Goal: Task Accomplishment & Management: Manage account settings

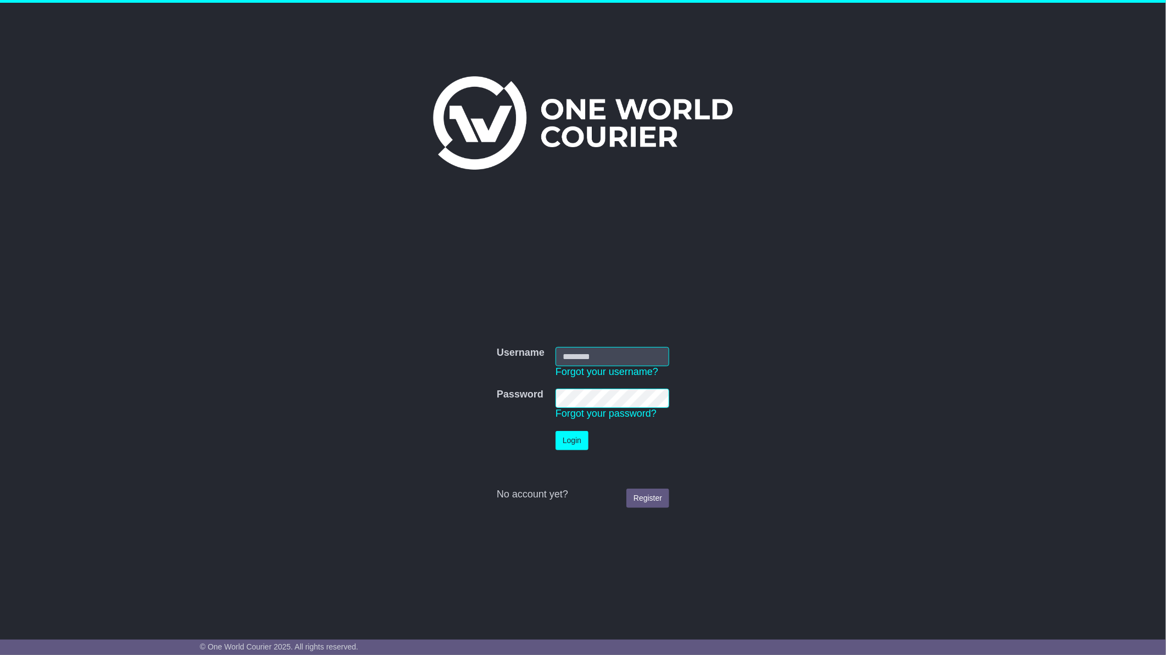
type input "**********"
click at [576, 435] on button "Login" at bounding box center [571, 440] width 33 height 19
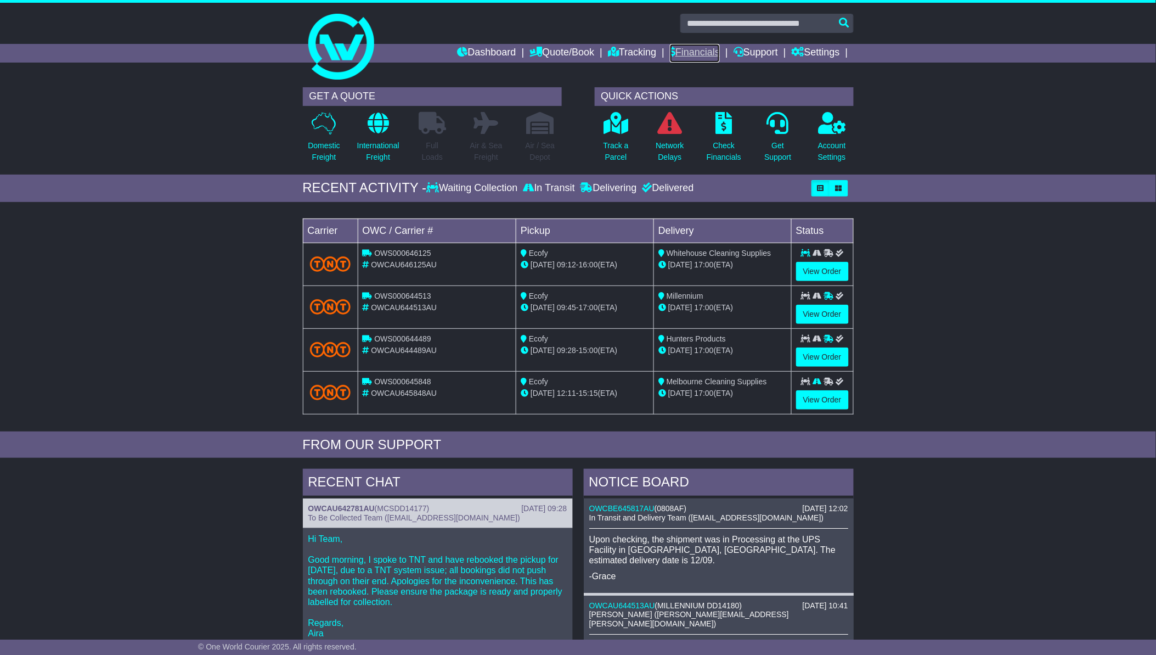
click at [692, 47] on link "Financials" at bounding box center [695, 53] width 50 height 19
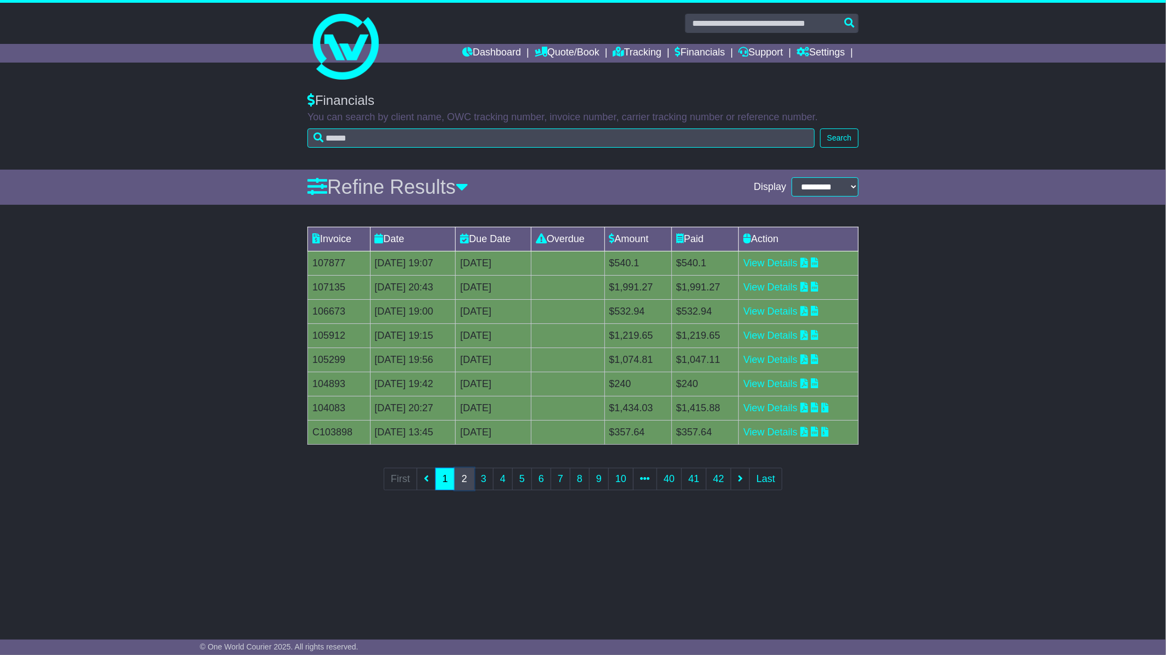
click at [465, 473] on link "2" at bounding box center [464, 479] width 20 height 22
click at [784, 311] on link "View Details" at bounding box center [770, 311] width 54 height 11
click at [781, 289] on link "View Details" at bounding box center [770, 287] width 54 height 11
click at [783, 263] on link "View Details" at bounding box center [770, 262] width 54 height 11
click at [783, 431] on link "View Details" at bounding box center [770, 431] width 54 height 11
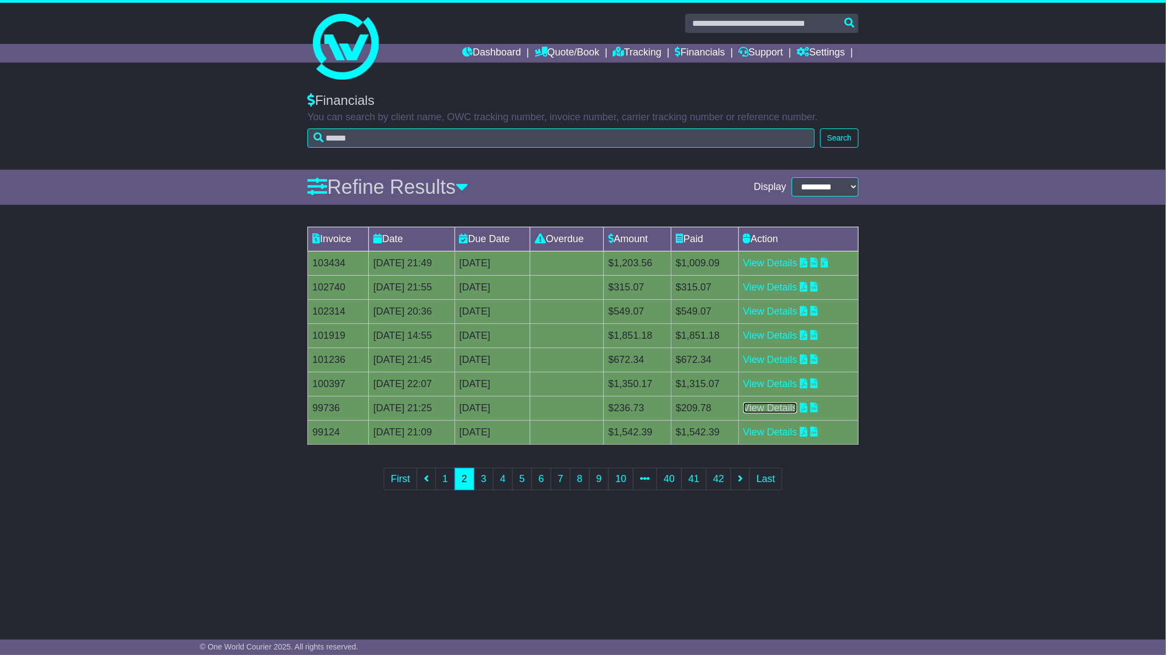
click at [782, 407] on link "View Details" at bounding box center [770, 407] width 54 height 11
click at [781, 380] on link "View Details" at bounding box center [770, 383] width 54 height 11
click at [783, 359] on link "View Details" at bounding box center [770, 359] width 54 height 11
click at [771, 330] on link "View Details" at bounding box center [770, 335] width 54 height 11
click at [776, 311] on link "View Details" at bounding box center [770, 311] width 54 height 11
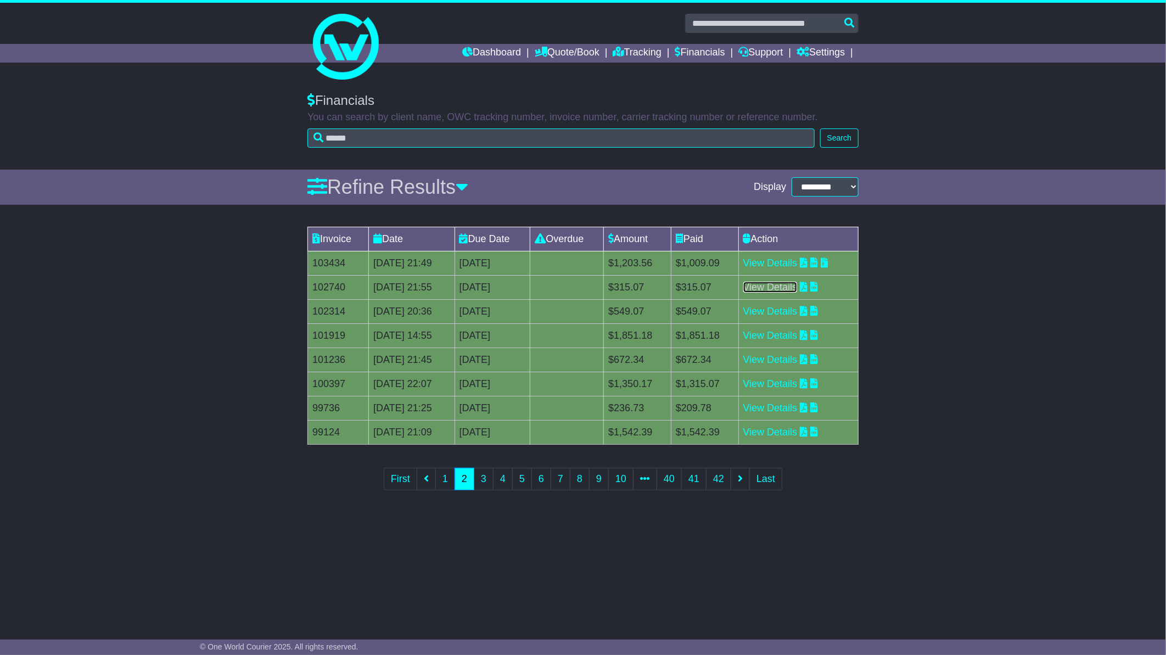
click at [779, 286] on link "View Details" at bounding box center [770, 287] width 54 height 11
click at [789, 261] on link "View Details" at bounding box center [770, 262] width 54 height 11
click at [481, 474] on link "3" at bounding box center [484, 479] width 20 height 22
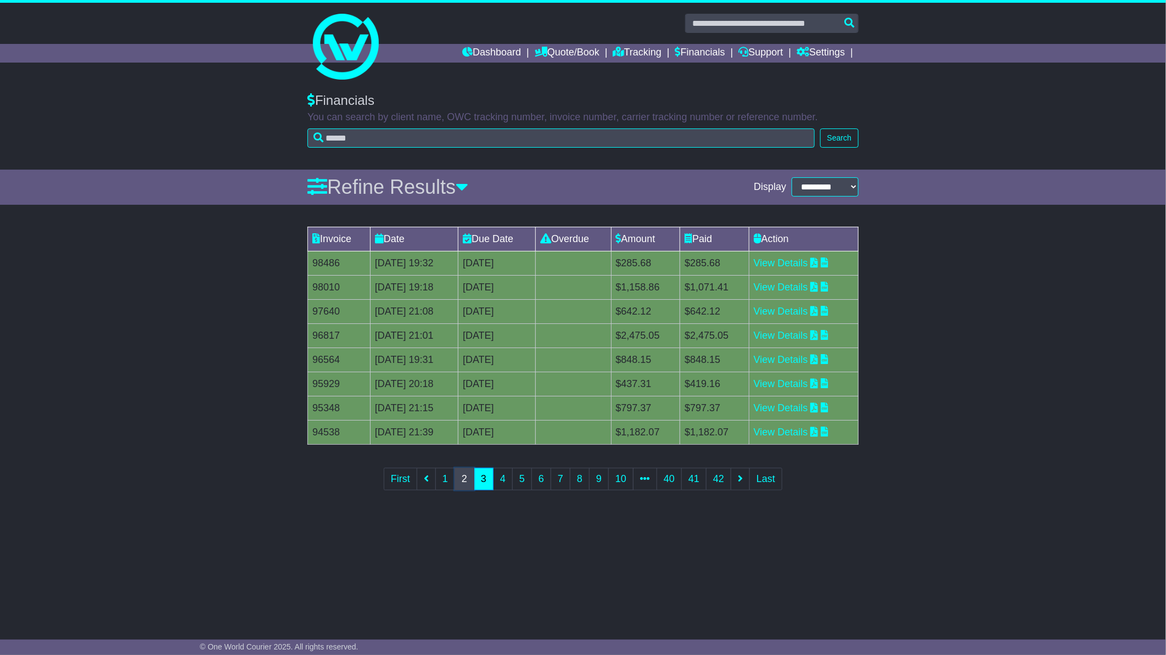
click at [464, 479] on link "2" at bounding box center [464, 479] width 20 height 22
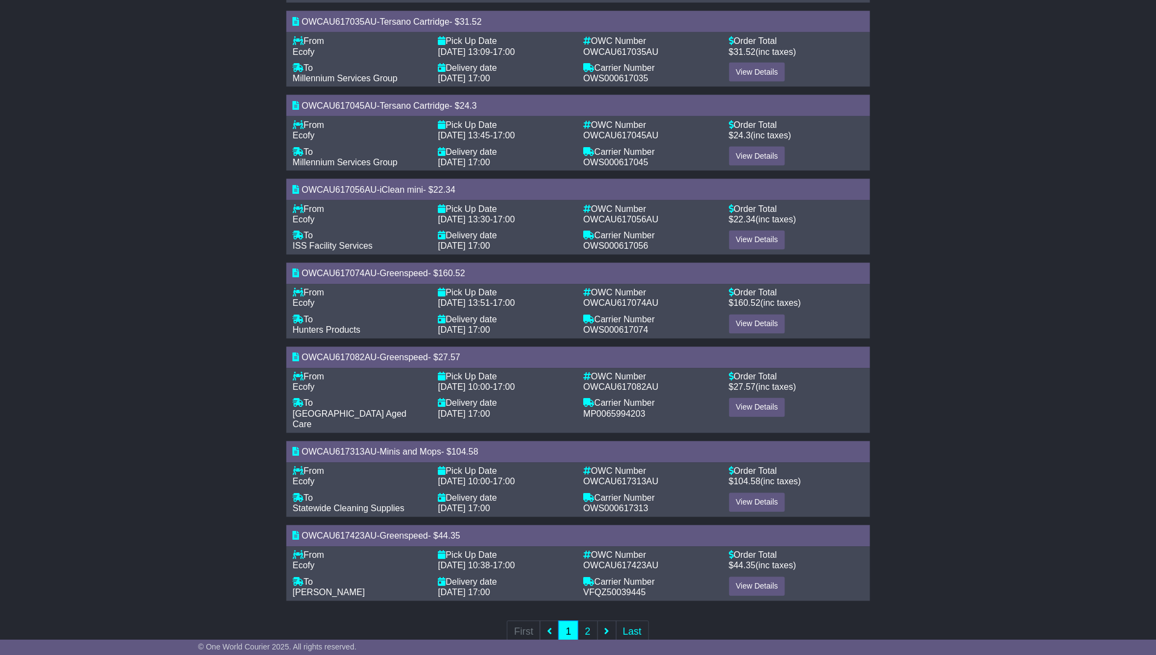
scroll to position [528, 0]
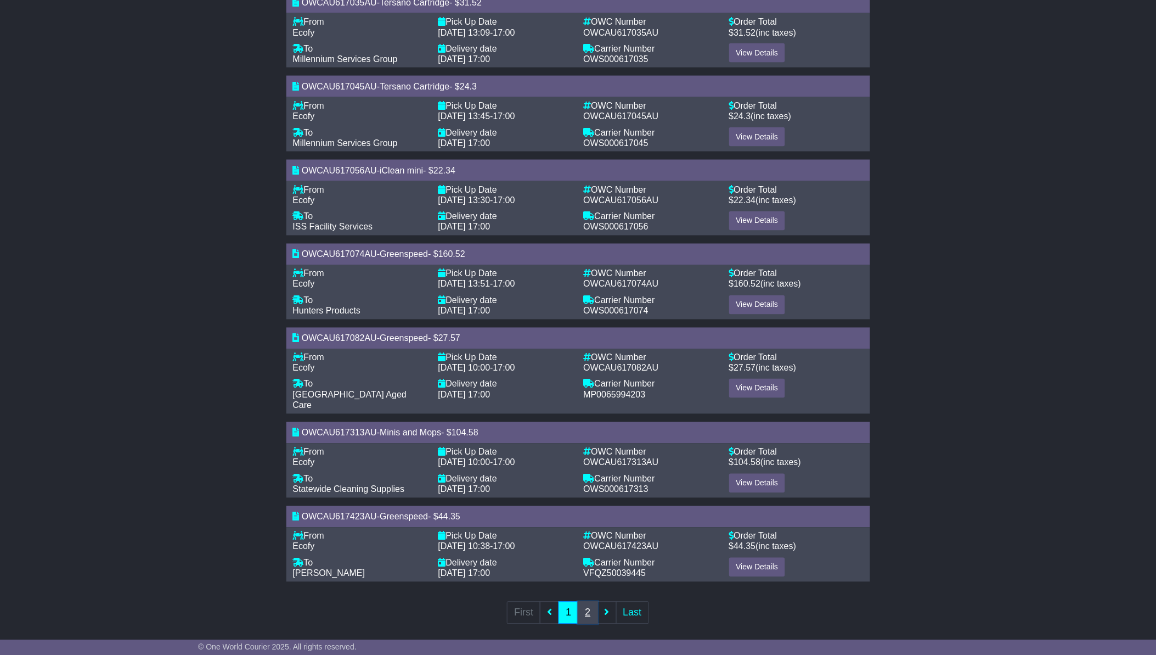
click at [586, 601] on link "2" at bounding box center [588, 612] width 20 height 22
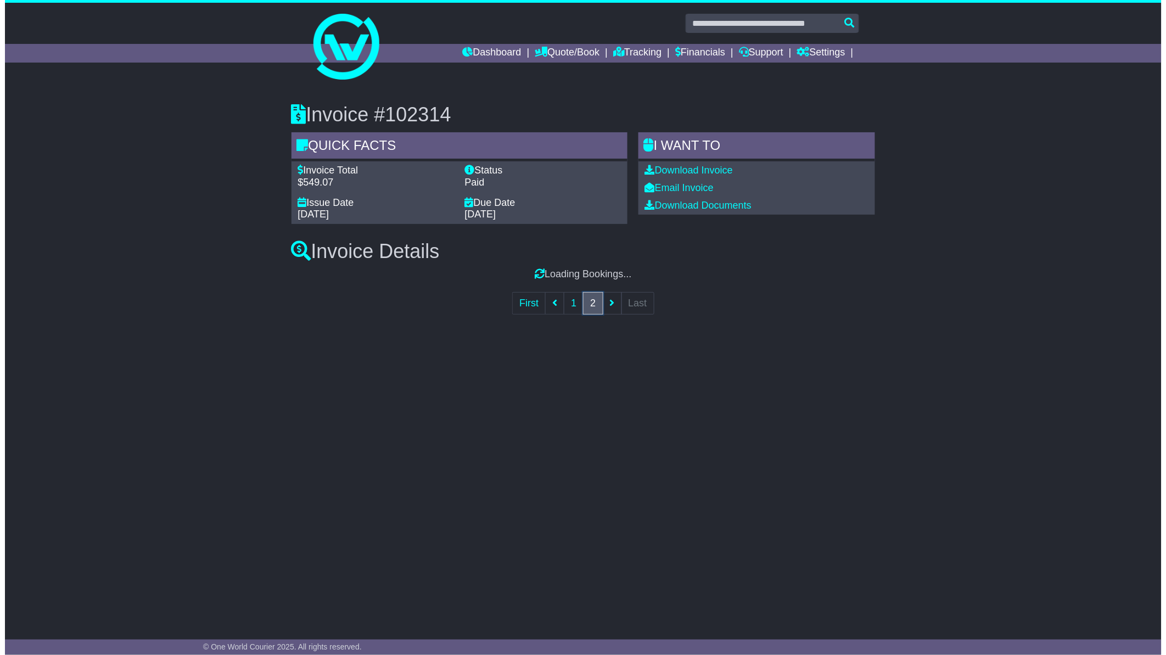
scroll to position [0, 0]
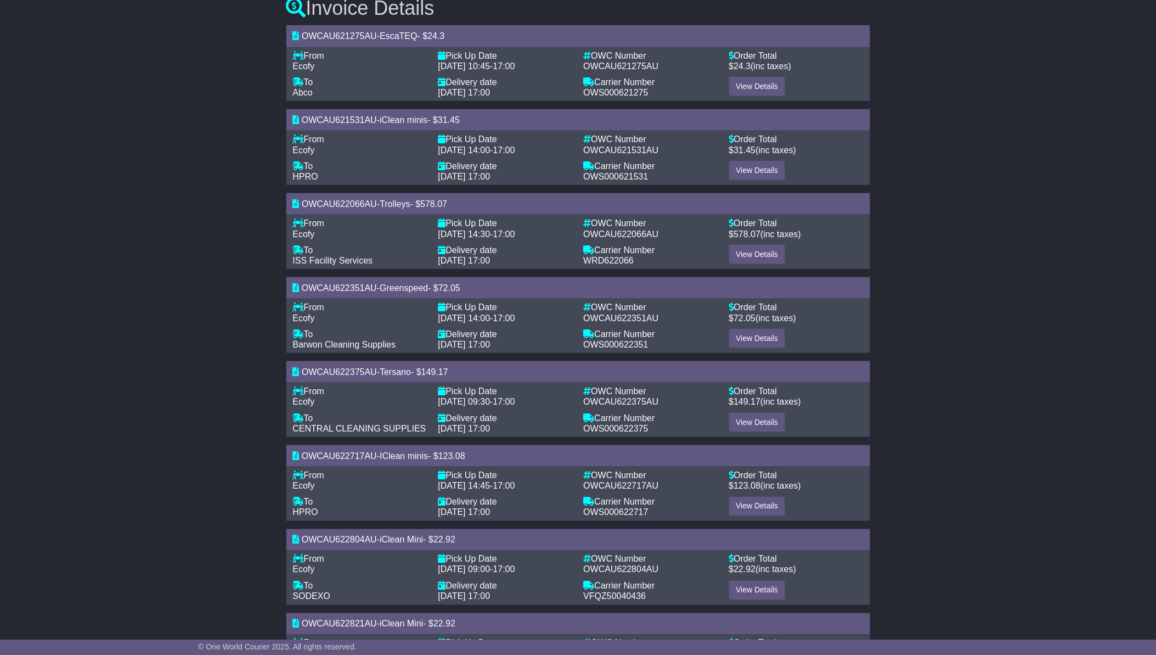
scroll to position [244, 0]
click at [746, 334] on link "View Details" at bounding box center [757, 337] width 57 height 19
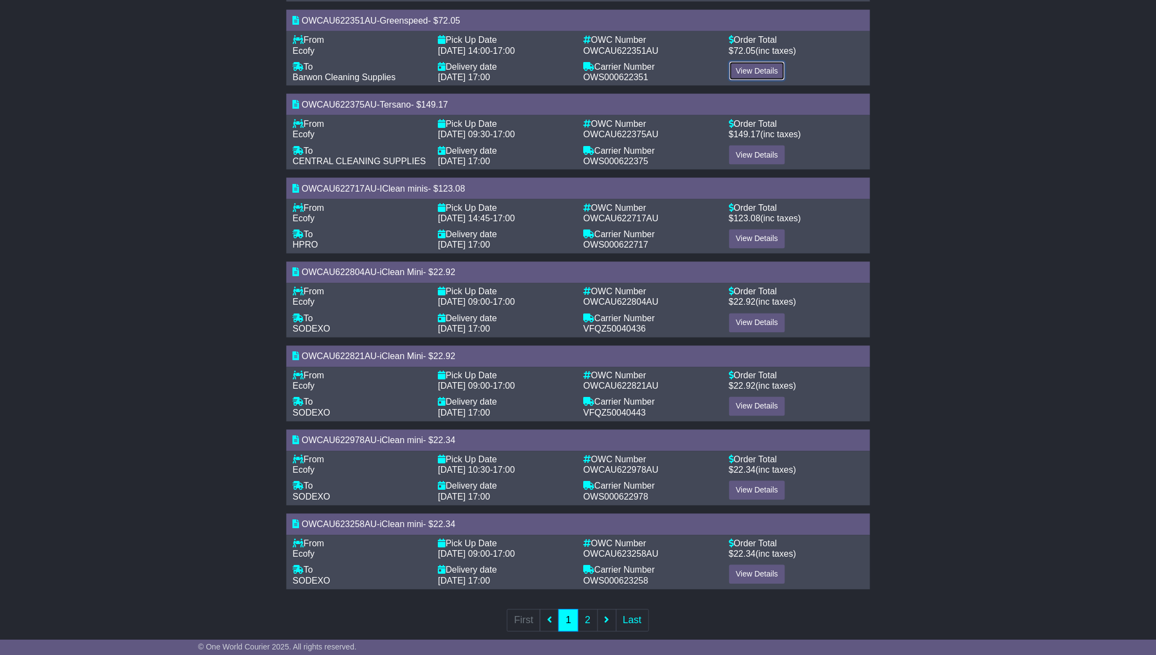
scroll to position [528, 0]
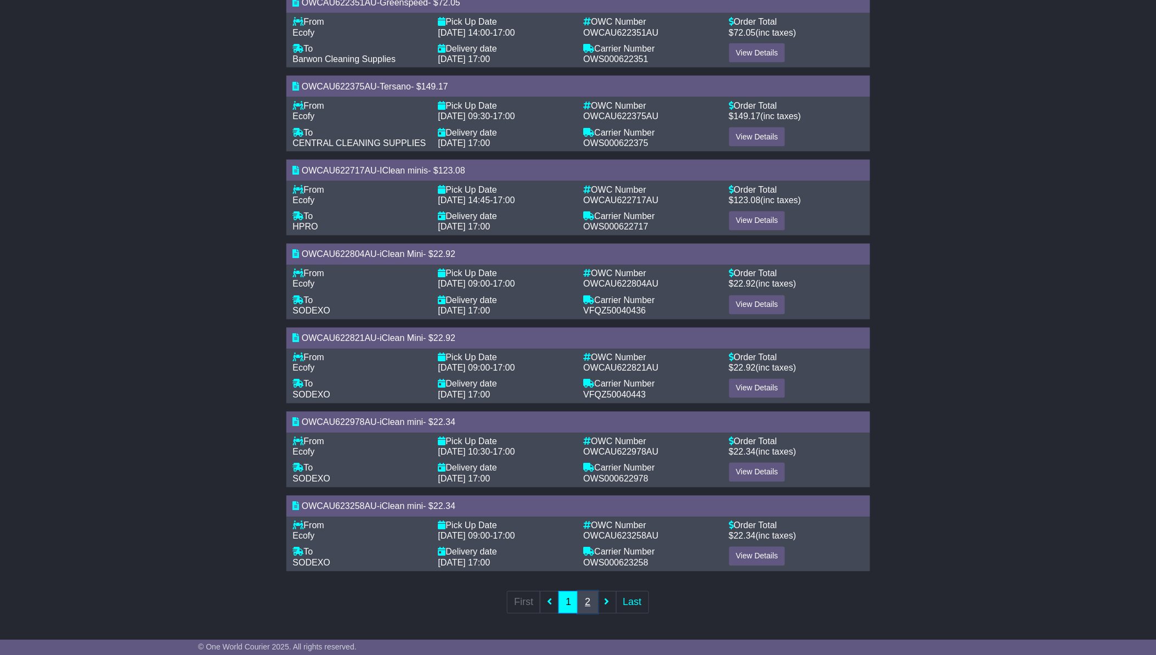
click at [584, 596] on link "2" at bounding box center [588, 602] width 20 height 22
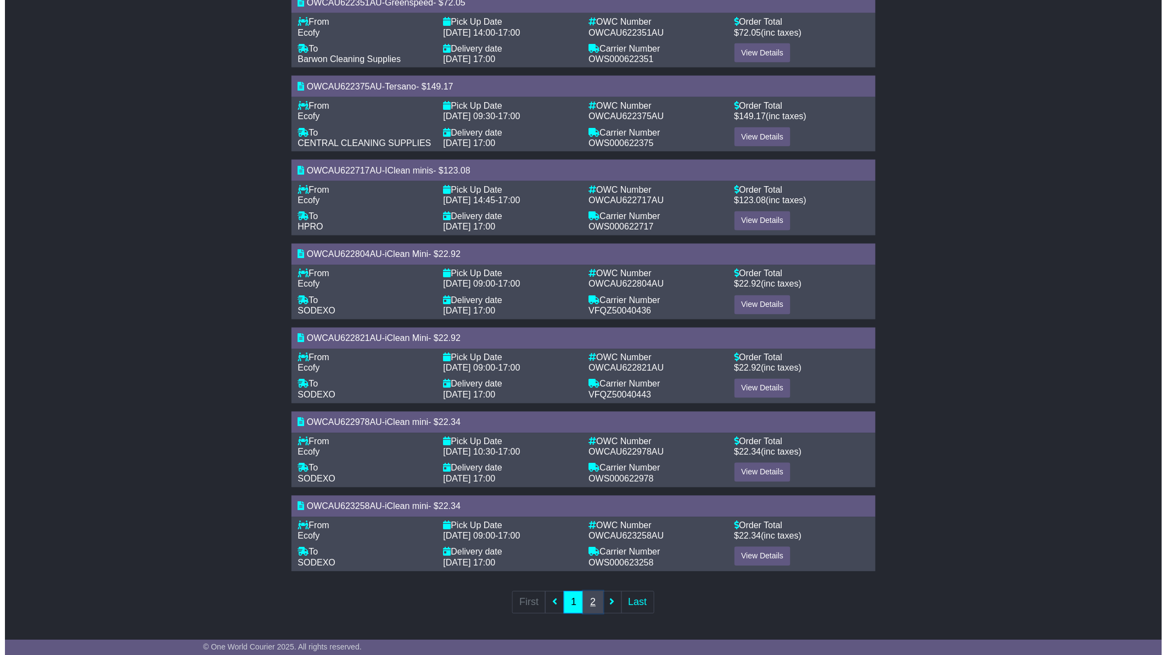
scroll to position [0, 0]
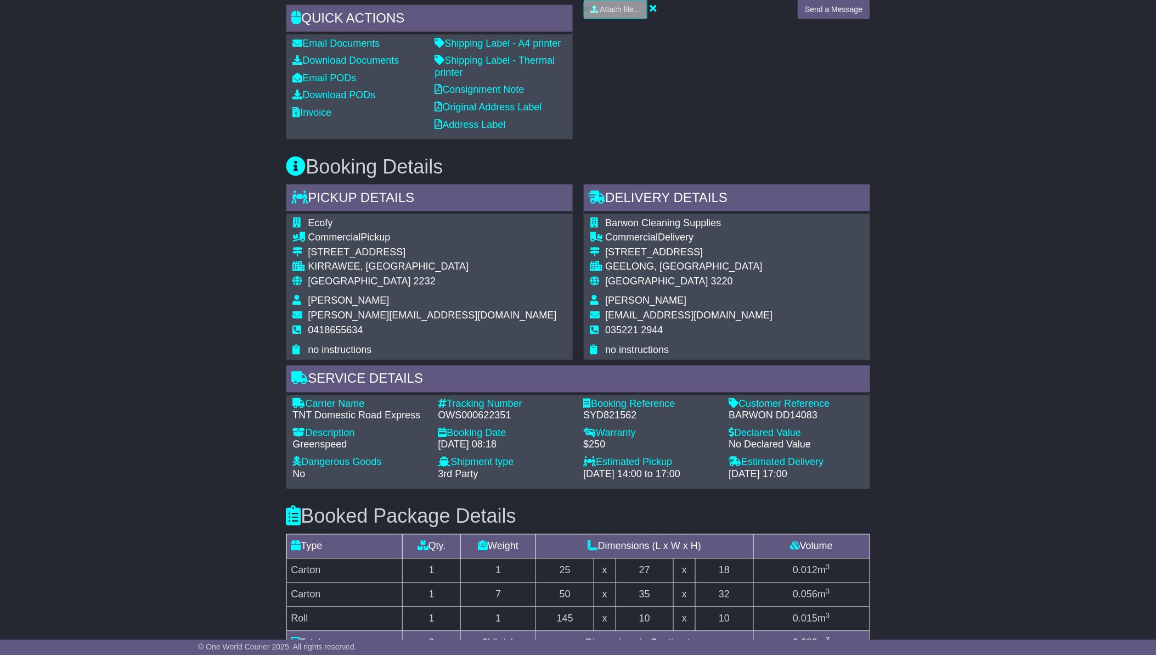
scroll to position [487, 0]
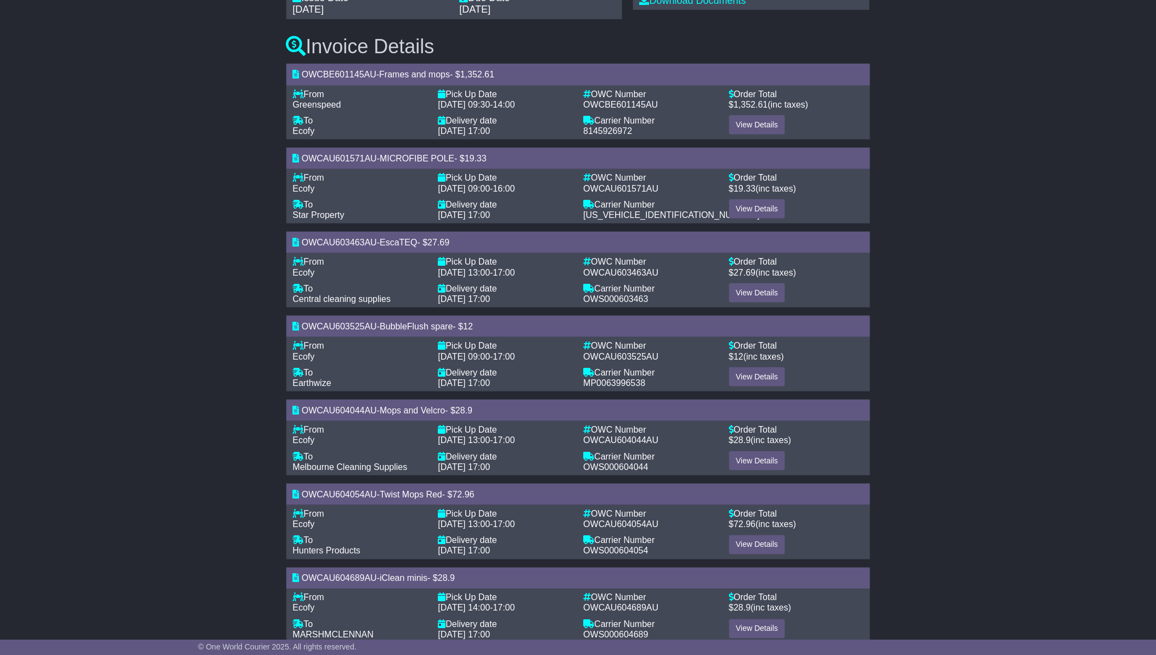
scroll to position [228, 0]
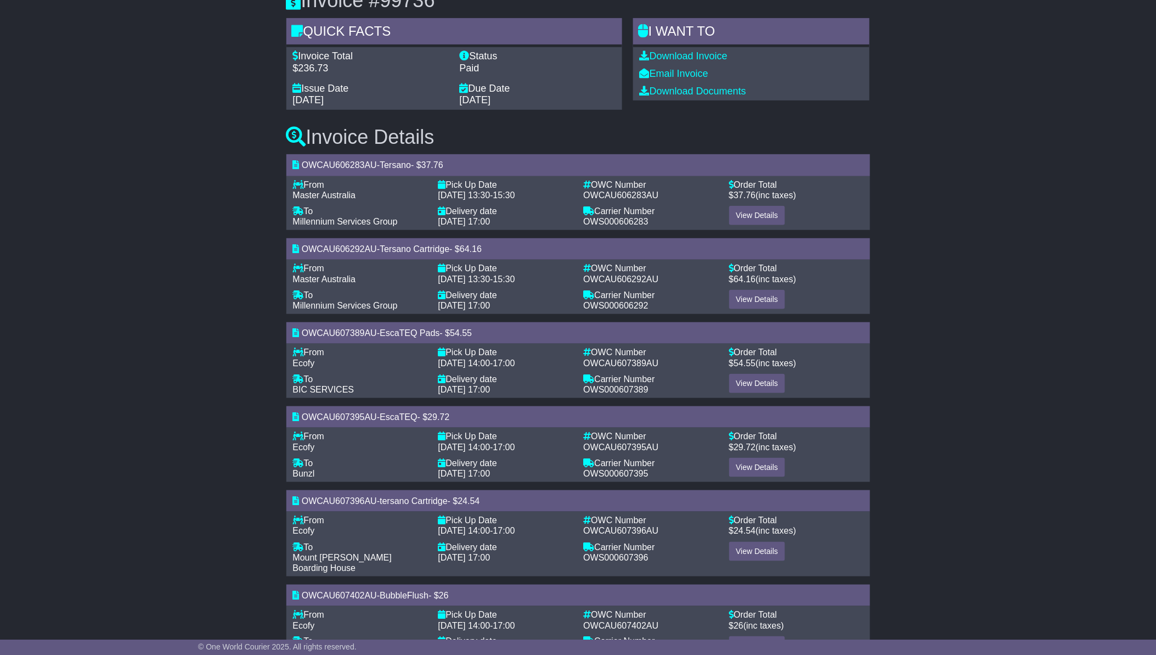
scroll to position [144, 0]
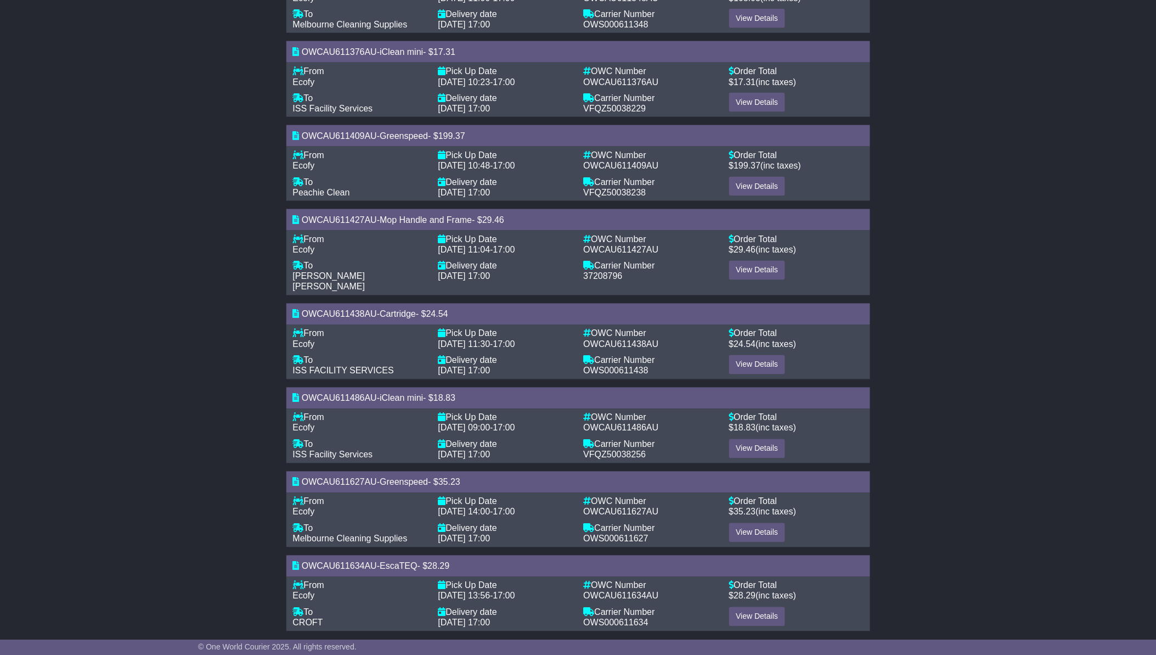
scroll to position [480, 0]
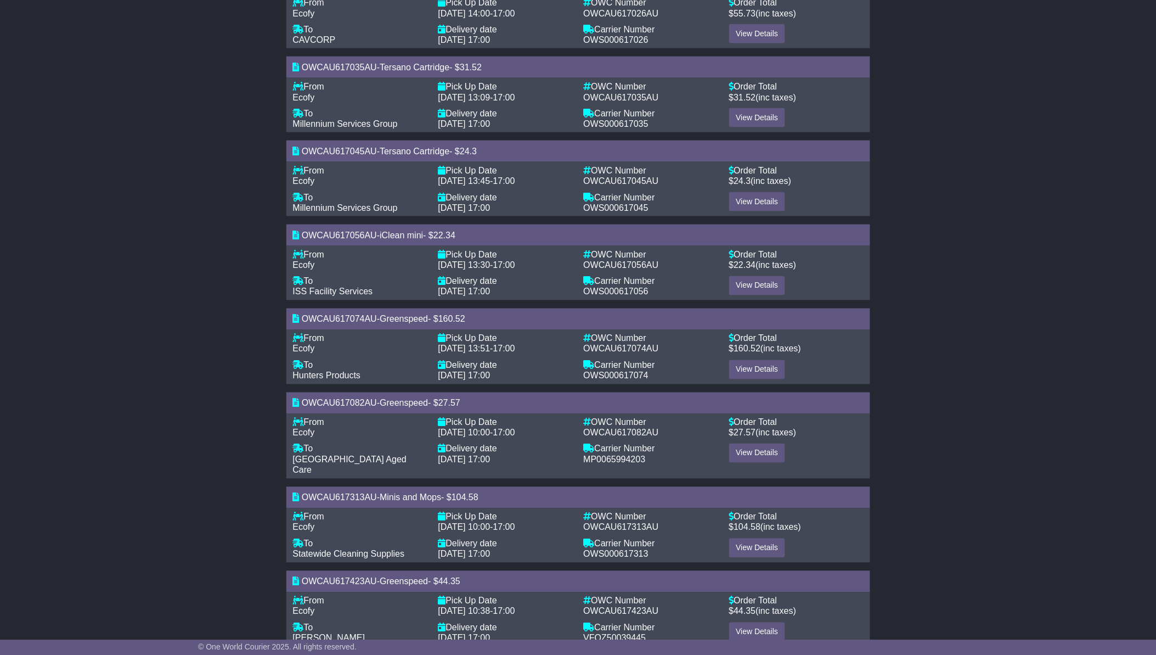
scroll to position [528, 0]
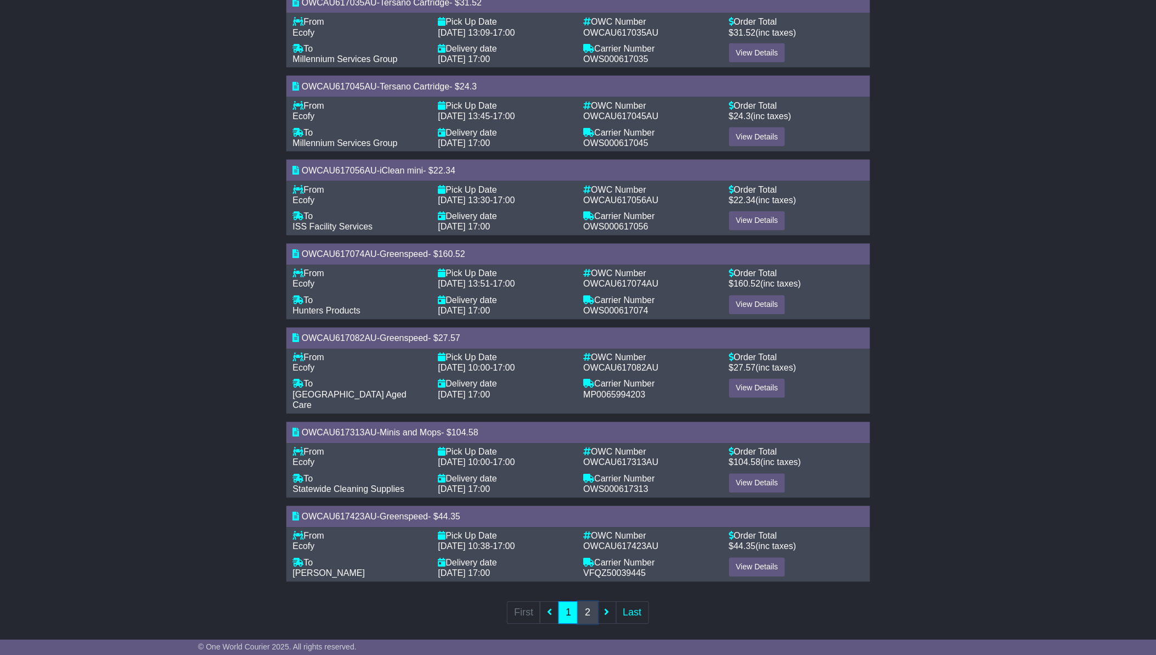
click at [589, 602] on link "2" at bounding box center [588, 612] width 20 height 22
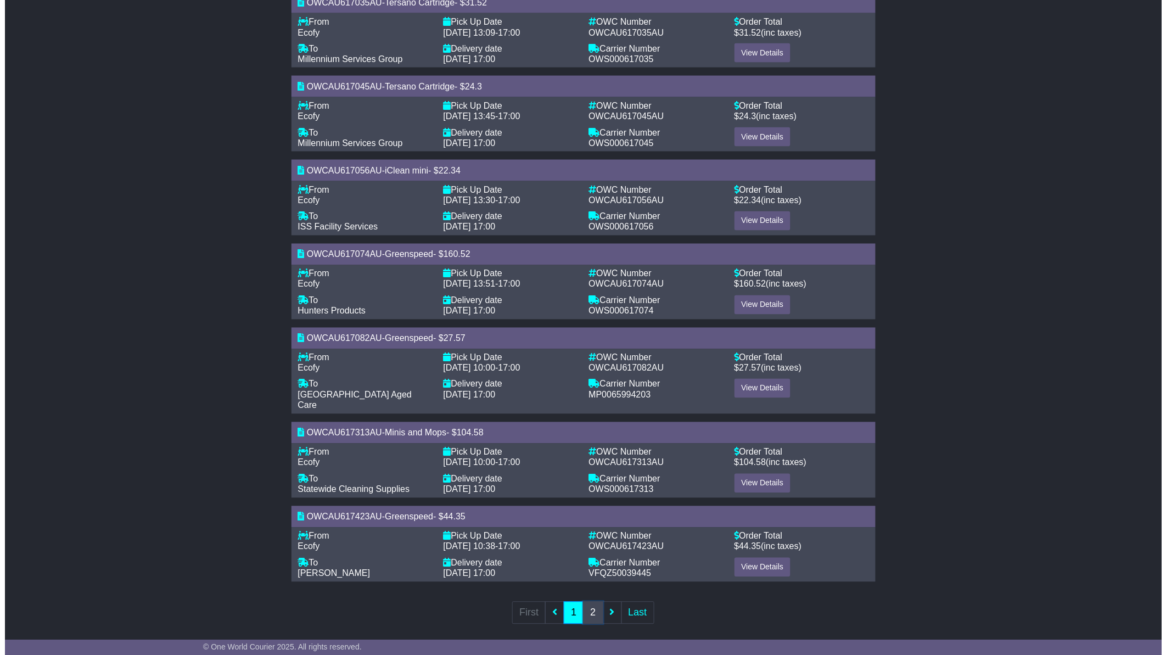
scroll to position [0, 0]
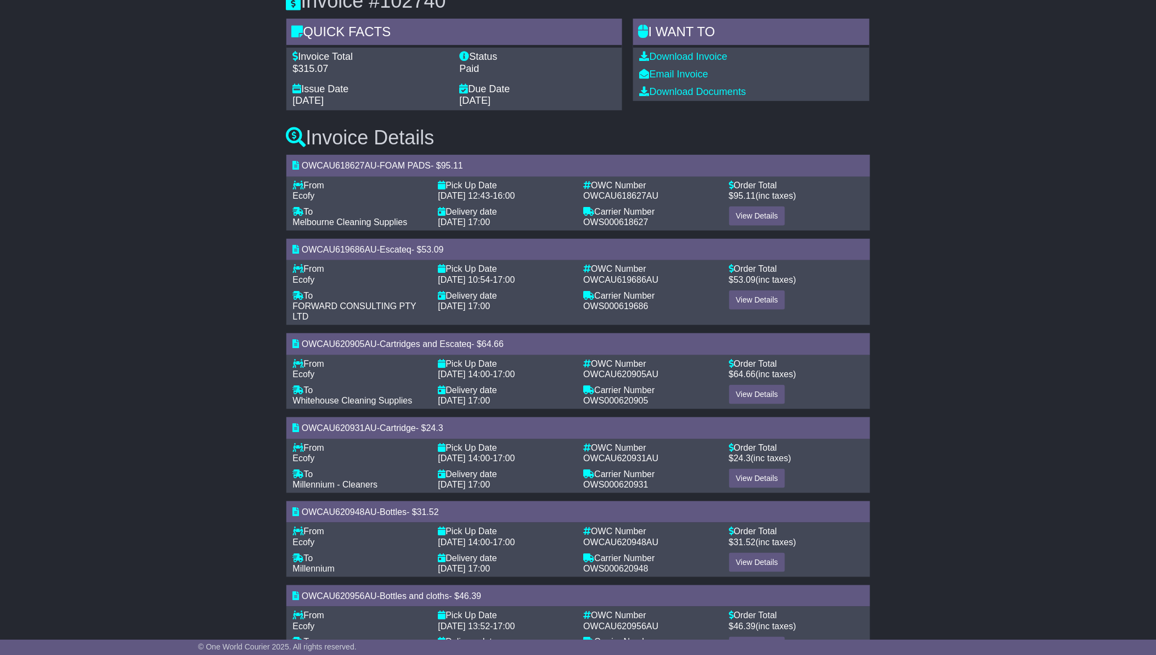
scroll to position [144, 0]
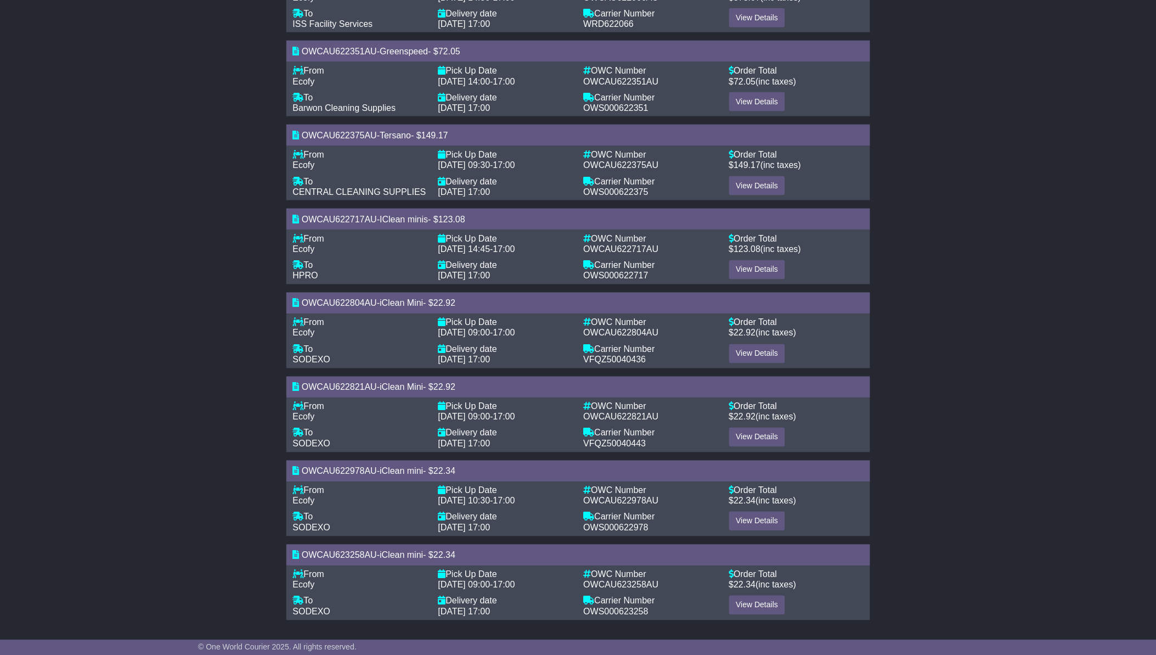
scroll to position [398, 0]
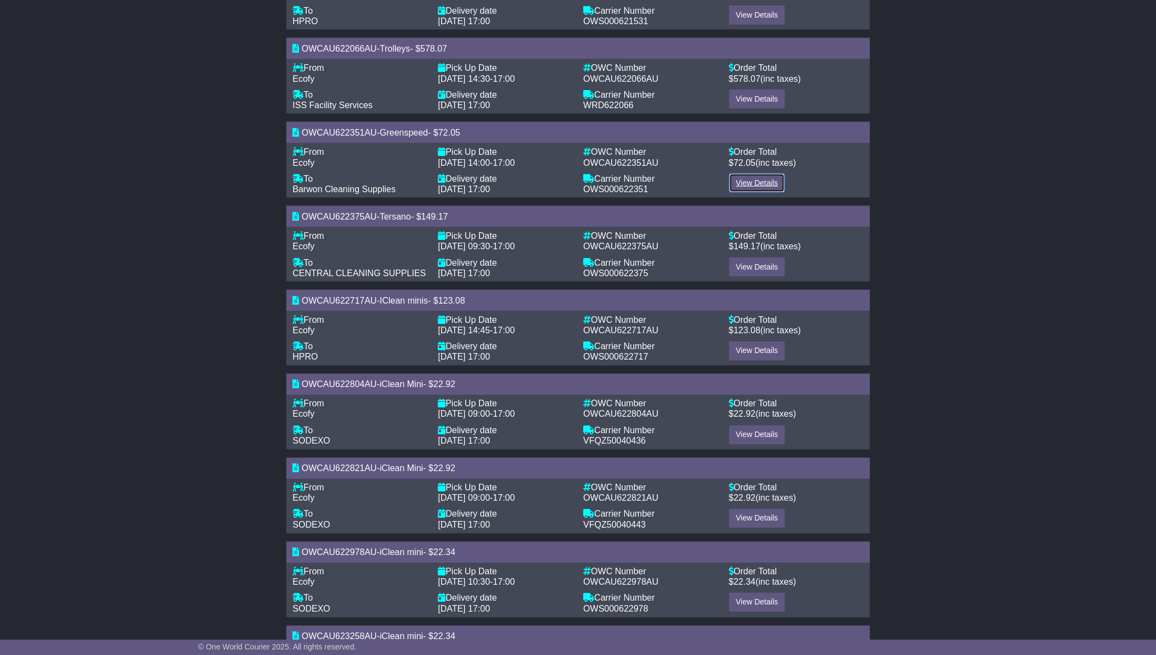
click at [747, 183] on link "View Details" at bounding box center [757, 182] width 57 height 19
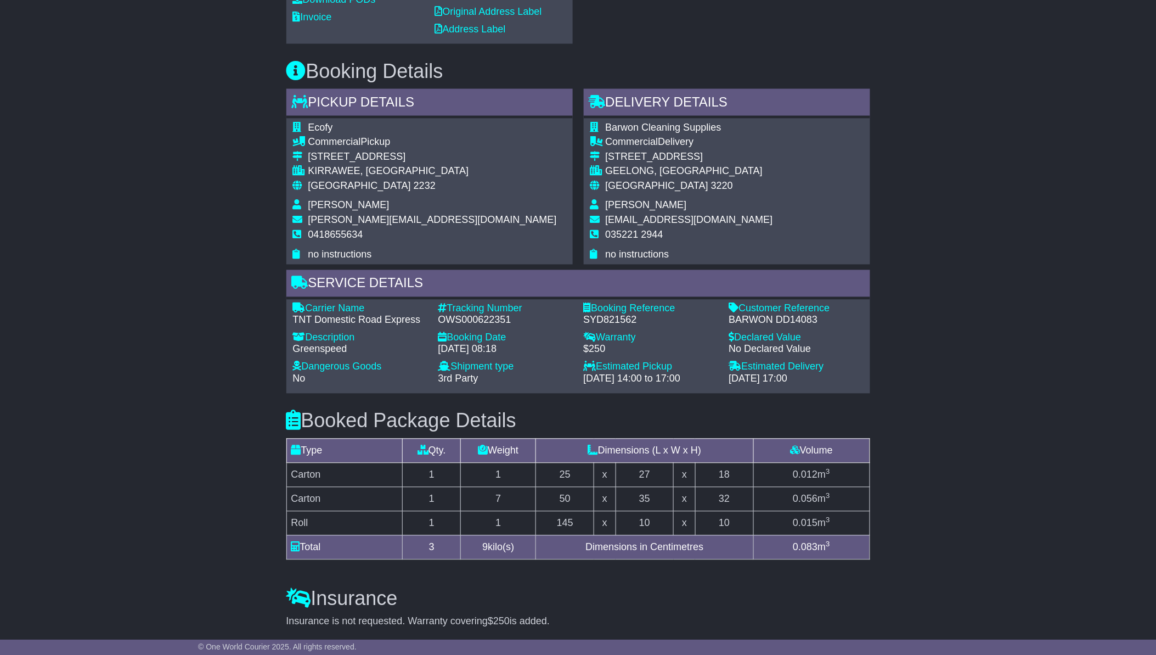
scroll to position [569, 0]
